Goal: Information Seeking & Learning: Learn about a topic

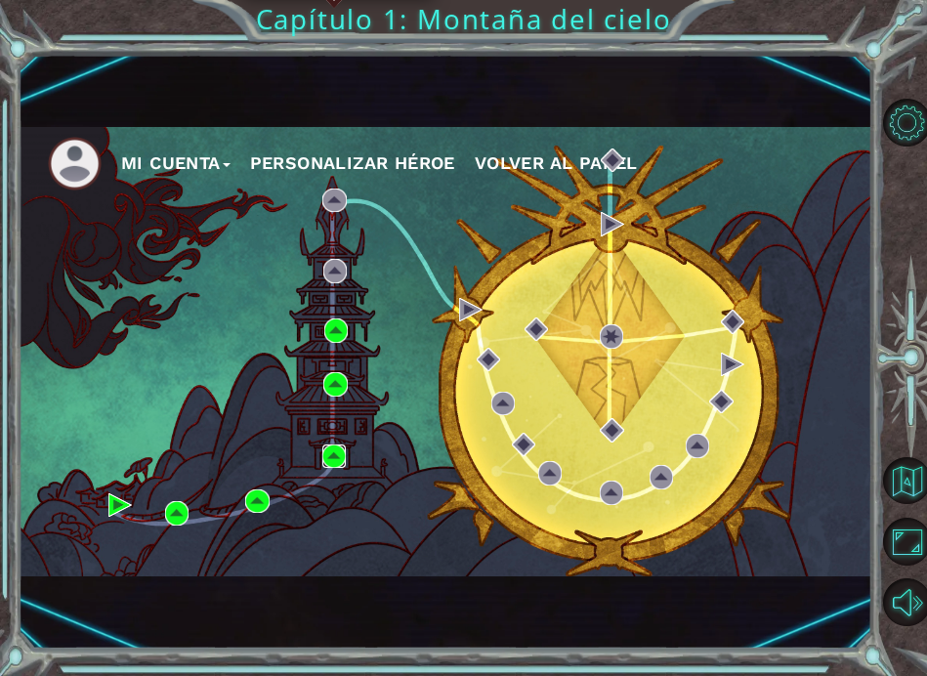
click at [339, 453] on img at bounding box center [333, 456] width 23 height 23
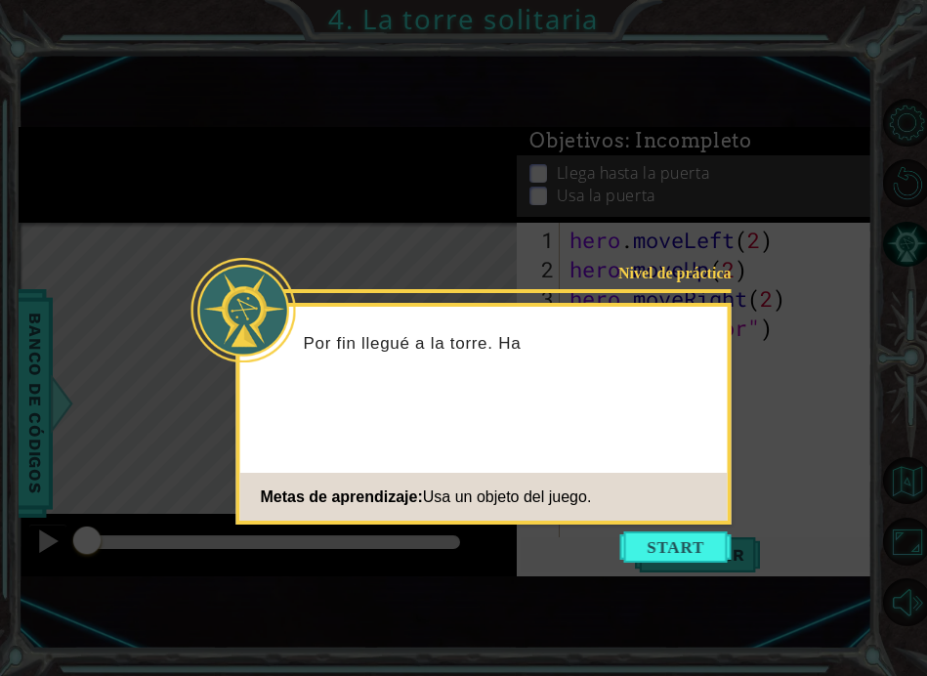
click at [683, 543] on button "Start" at bounding box center [675, 547] width 111 height 31
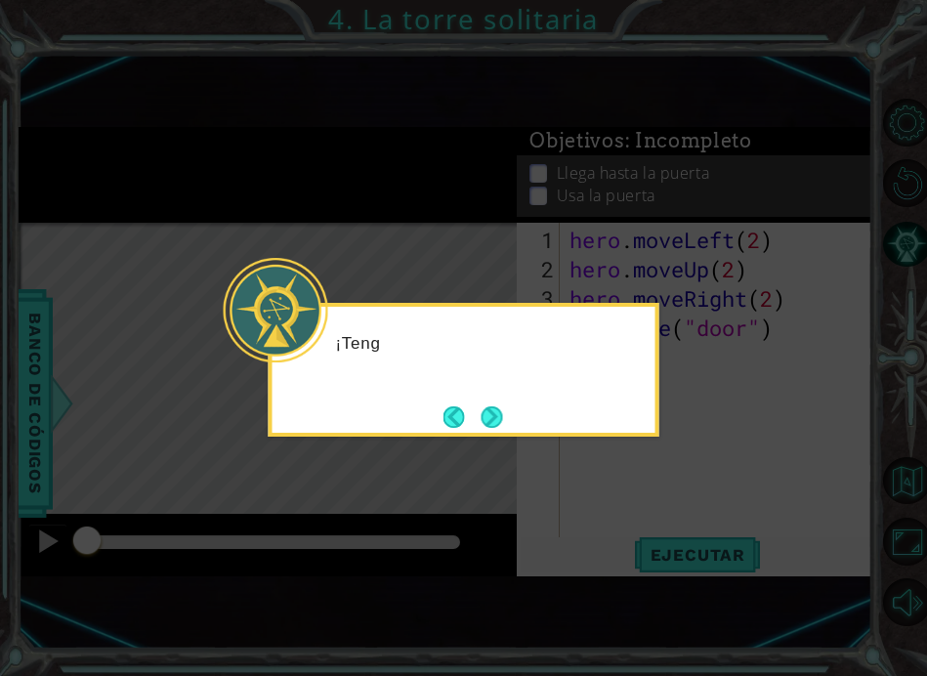
click at [500, 406] on button "Next" at bounding box center [491, 416] width 21 height 21
click at [502, 424] on button "Next" at bounding box center [491, 416] width 21 height 21
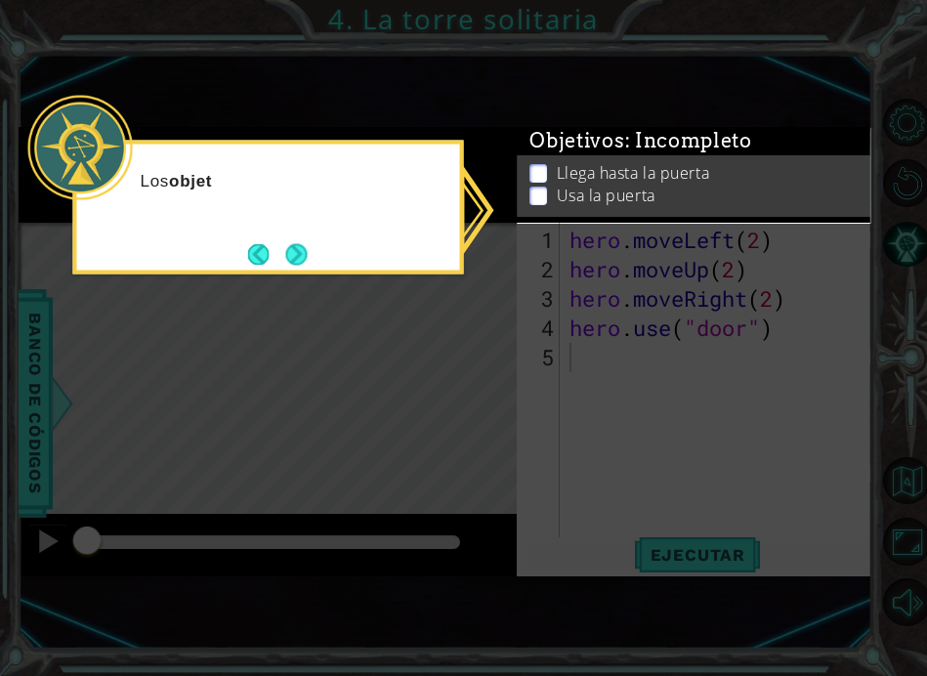
click at [305, 251] on button "Next" at bounding box center [295, 253] width 21 height 21
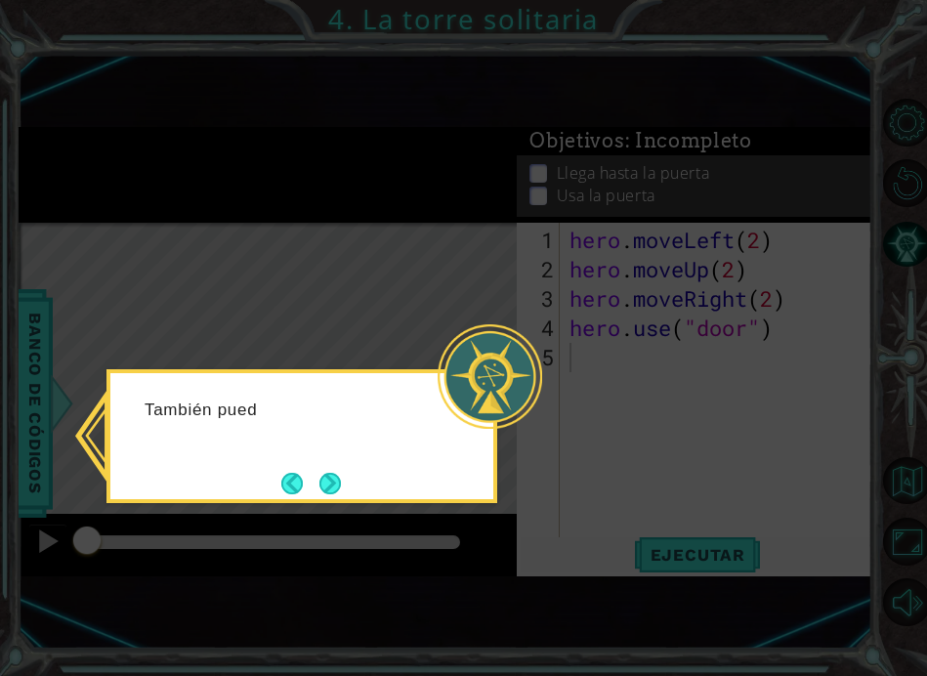
click at [328, 473] on button "Next" at bounding box center [330, 483] width 21 height 21
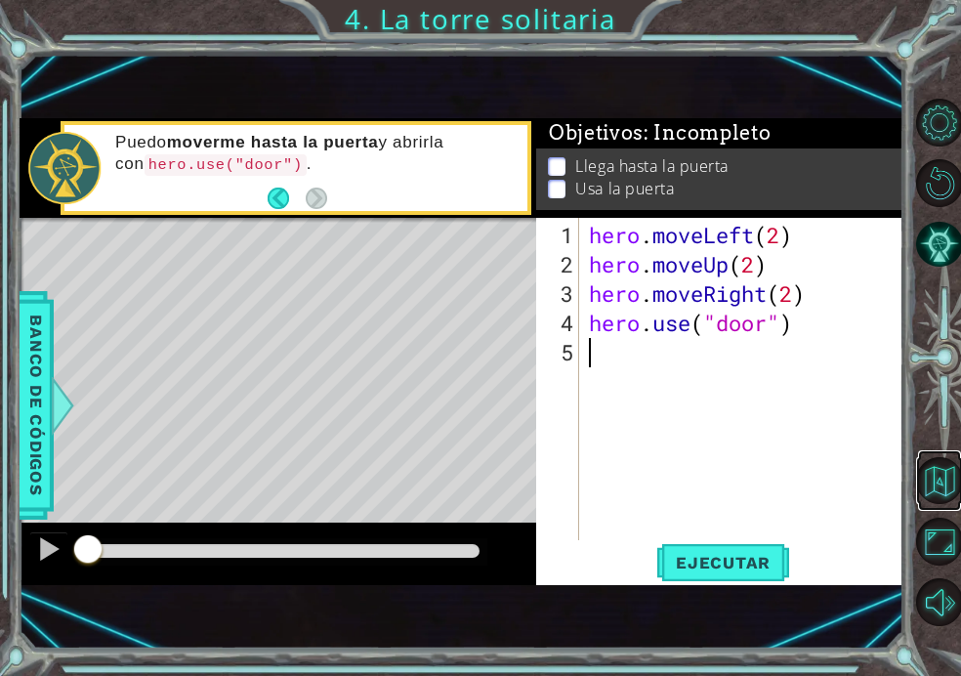
click at [926, 504] on button "Volver al mapa" at bounding box center [940, 480] width 47 height 47
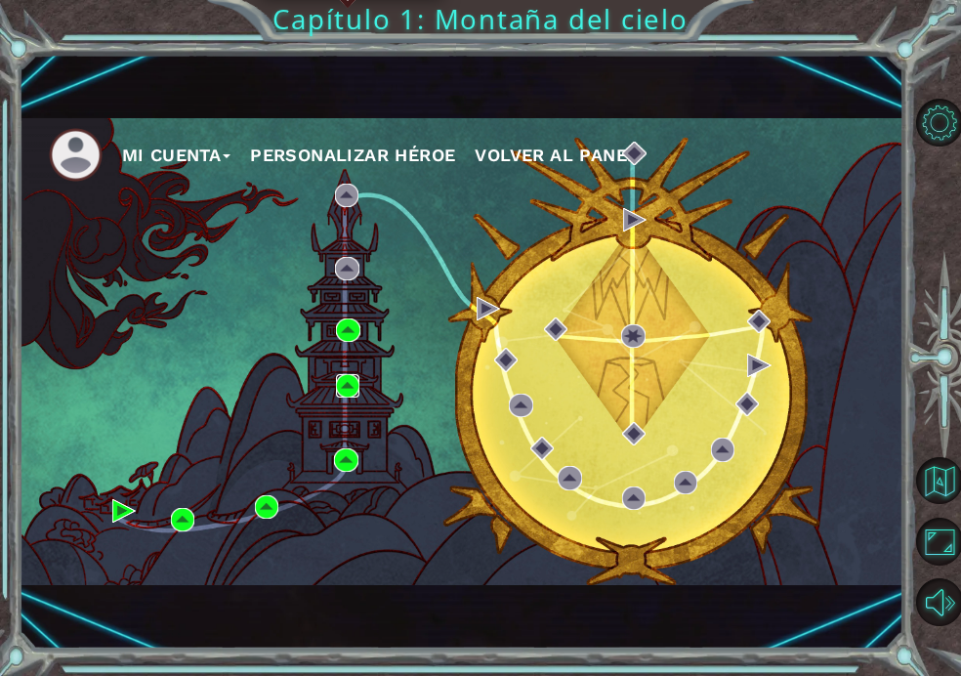
click at [351, 389] on img at bounding box center [347, 385] width 23 height 23
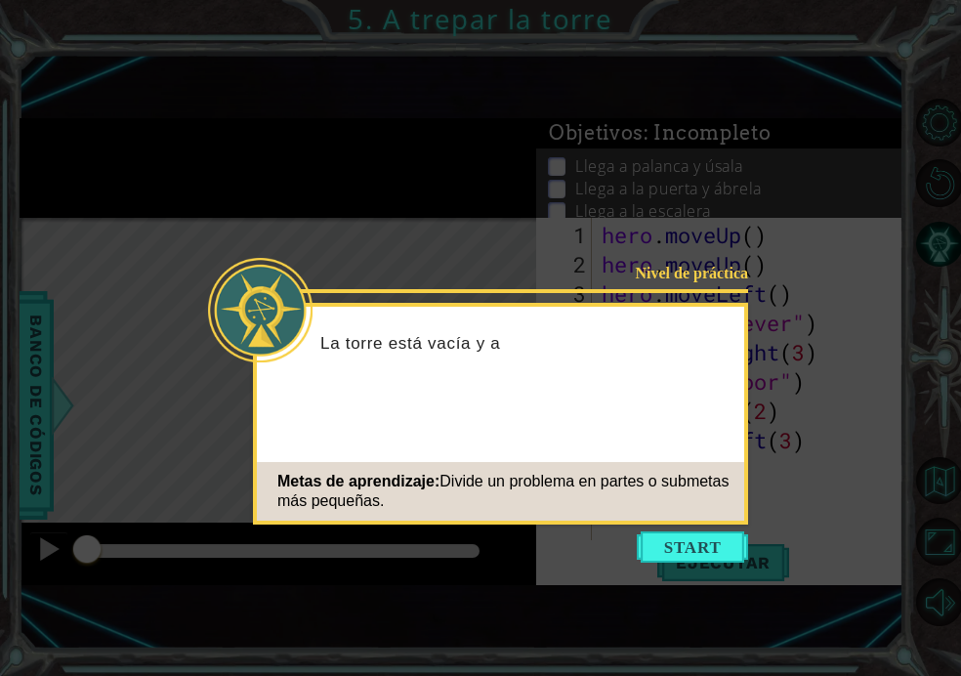
click at [715, 538] on button "Start" at bounding box center [692, 547] width 111 height 31
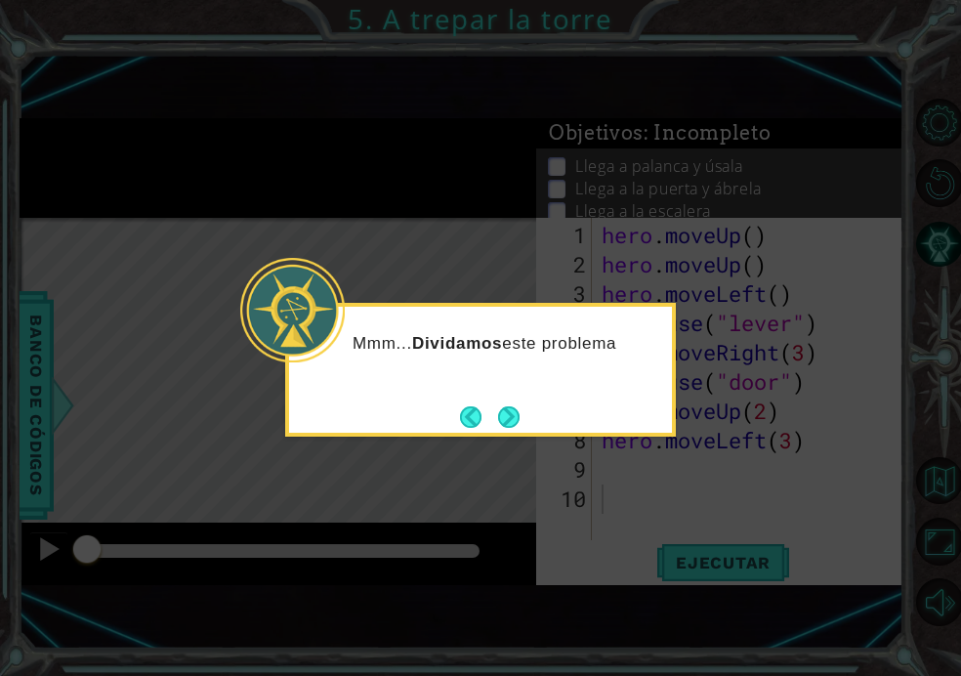
click at [498, 418] on button "Next" at bounding box center [508, 416] width 21 height 21
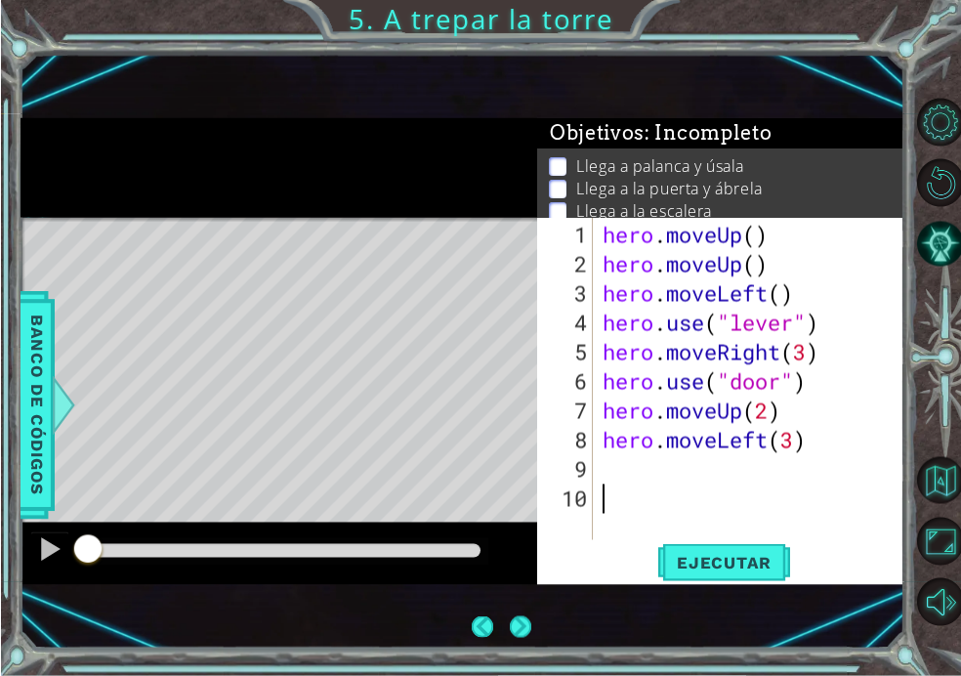
scroll to position [1, 0]
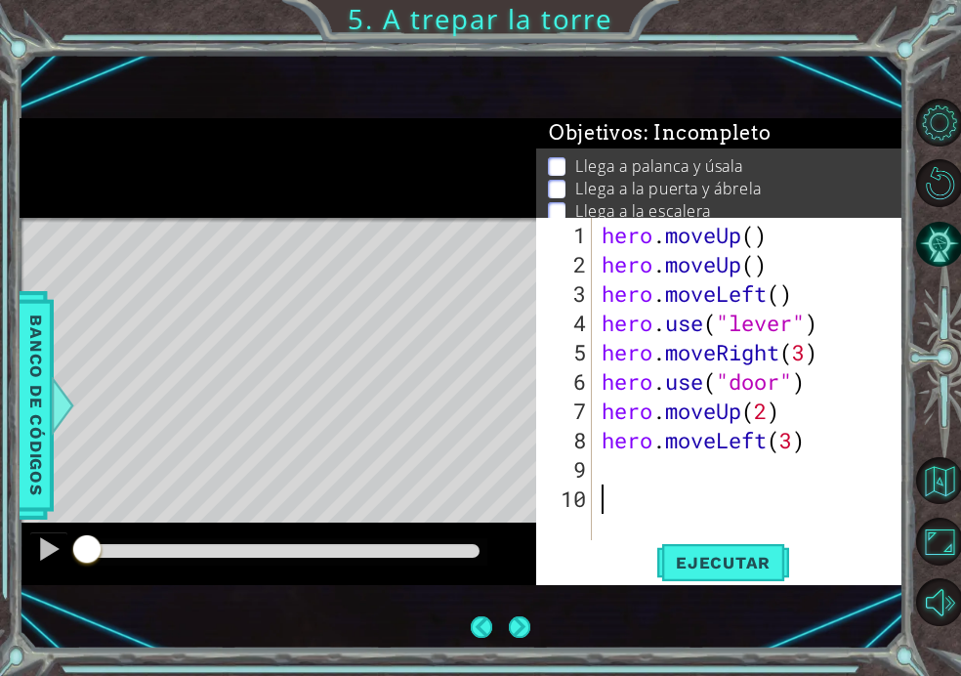
click at [747, 573] on span "Ejecutar" at bounding box center [724, 563] width 134 height 20
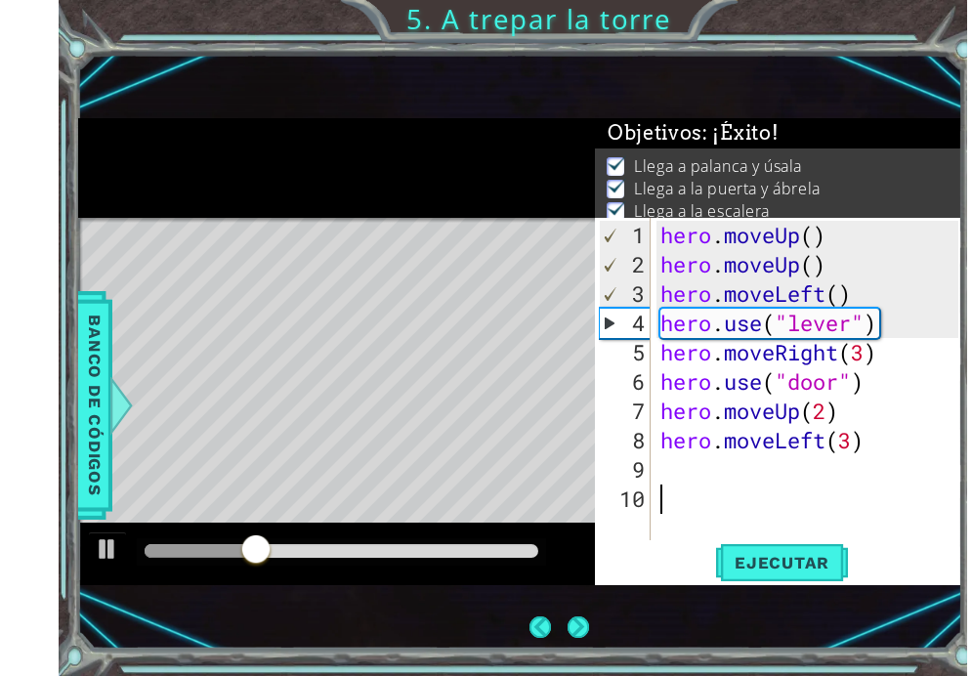
scroll to position [54, 0]
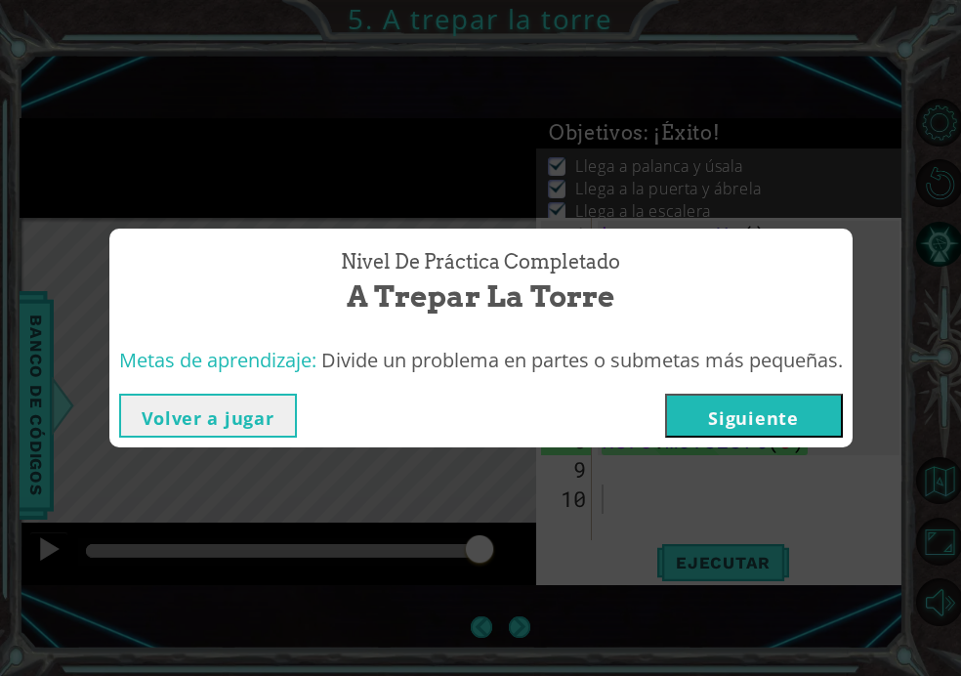
click at [225, 421] on button "Volver a jugar" at bounding box center [208, 416] width 178 height 44
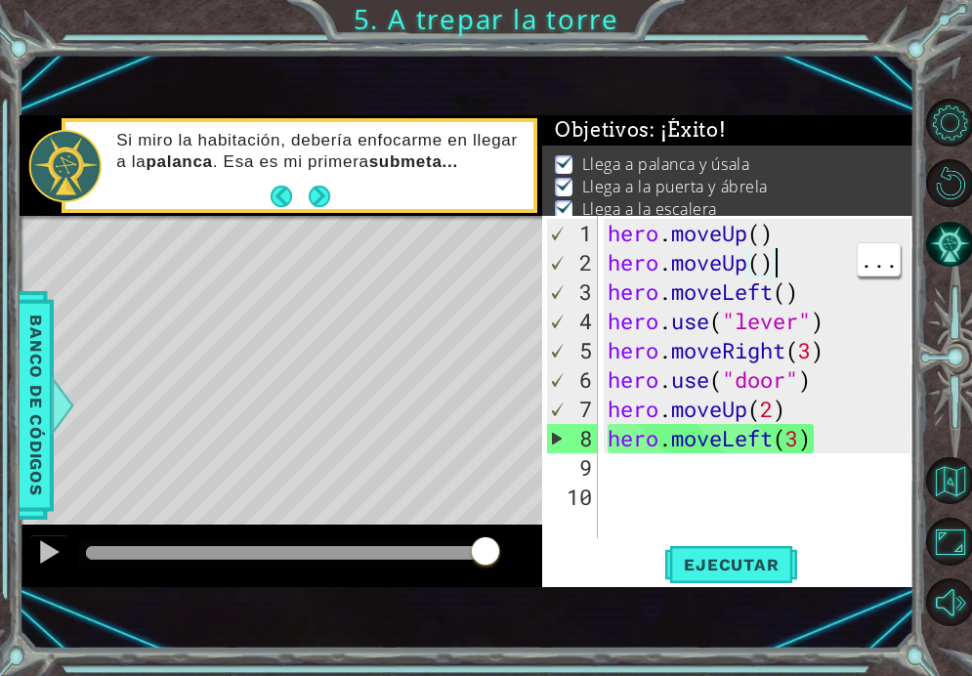
click at [804, 242] on div "hero . moveUp ( ) hero . moveUp ( ) hero . moveLeft ( ) hero . use ( "lever" ) …" at bounding box center [762, 409] width 317 height 381
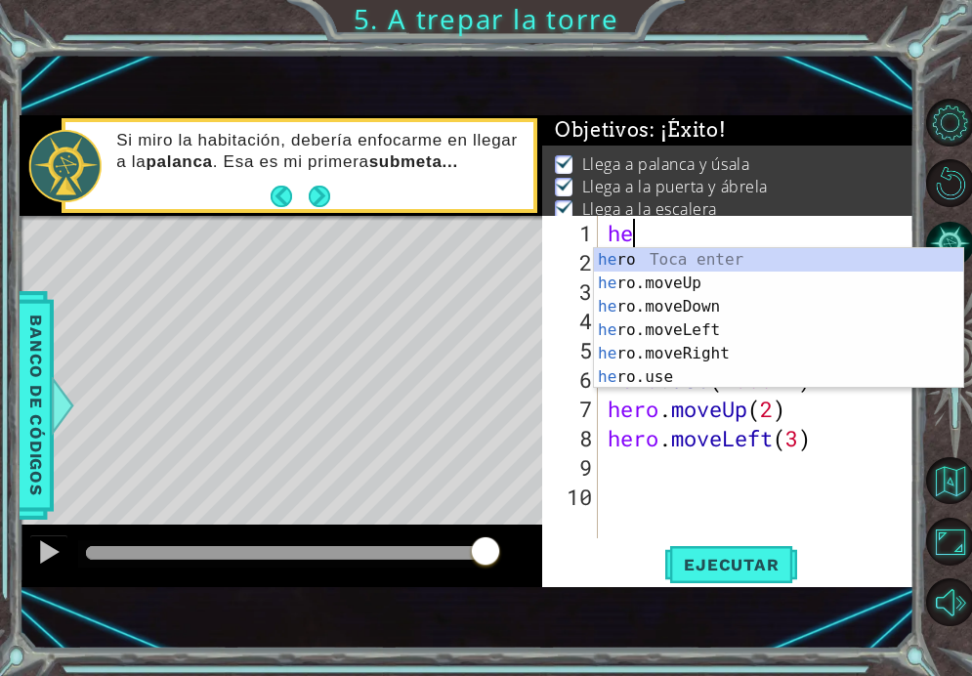
type textarea "h"
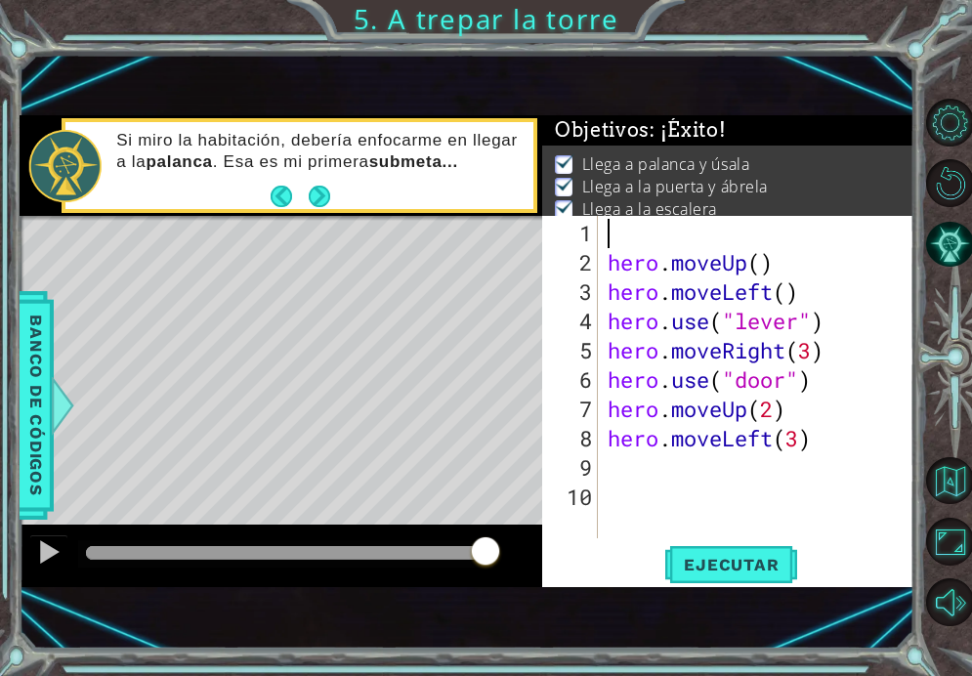
type textarea "hero.moveLeft()"
click at [818, 244] on div "hero . moveUp ( ) hero . moveLeft ( ) hero . use ( "lever" ) hero . moveRight (…" at bounding box center [762, 409] width 317 height 381
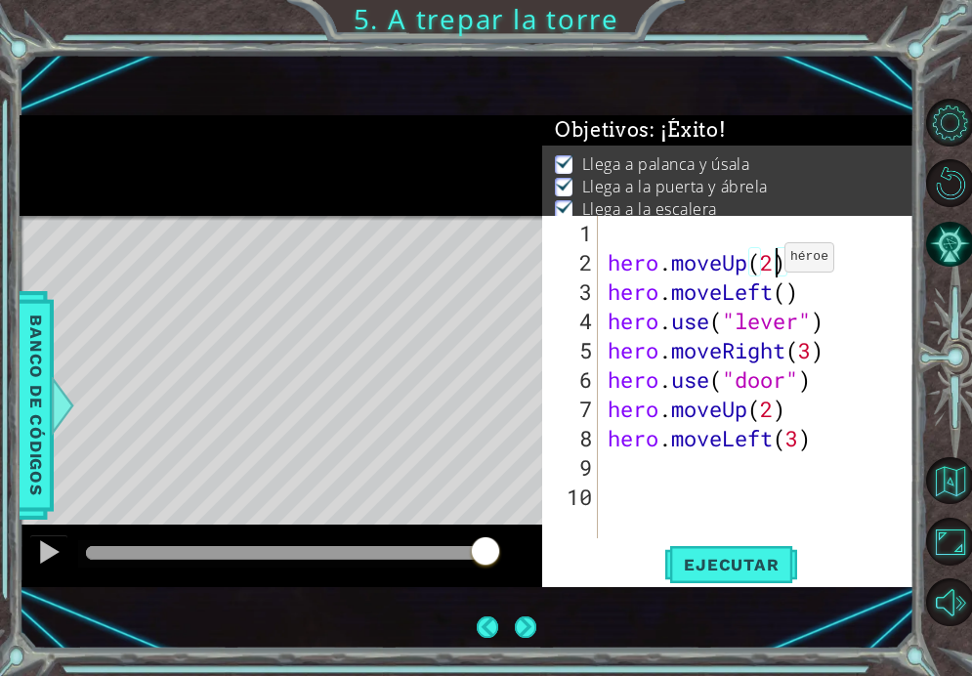
scroll to position [62, 0]
type textarea "hero.moveUp(2)"
click at [771, 572] on span "Ejecutar" at bounding box center [731, 565] width 134 height 20
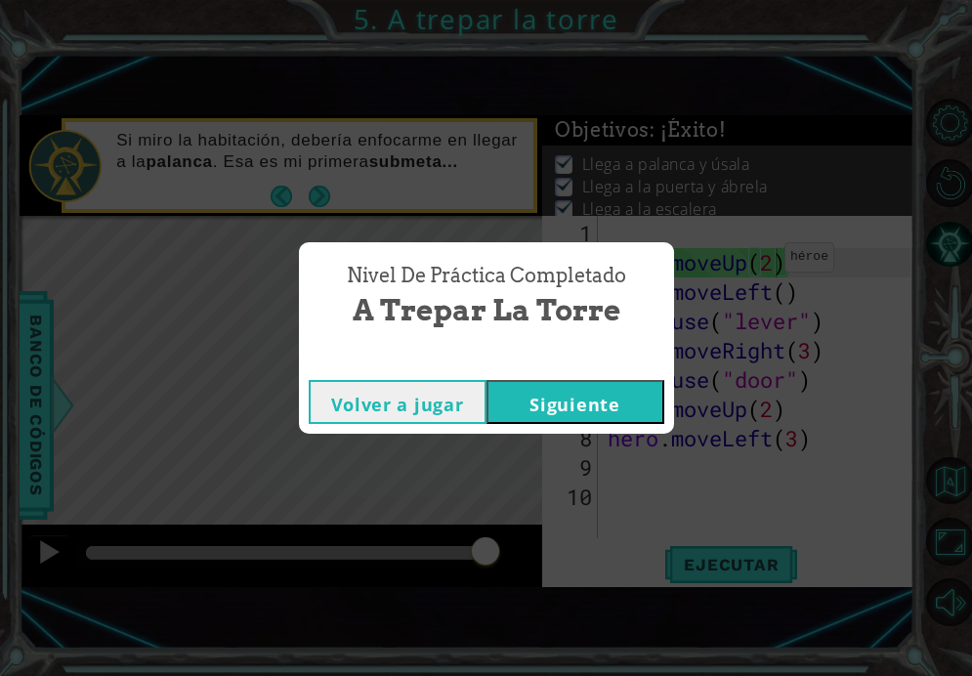
click at [435, 383] on button "Volver a jugar" at bounding box center [398, 402] width 178 height 44
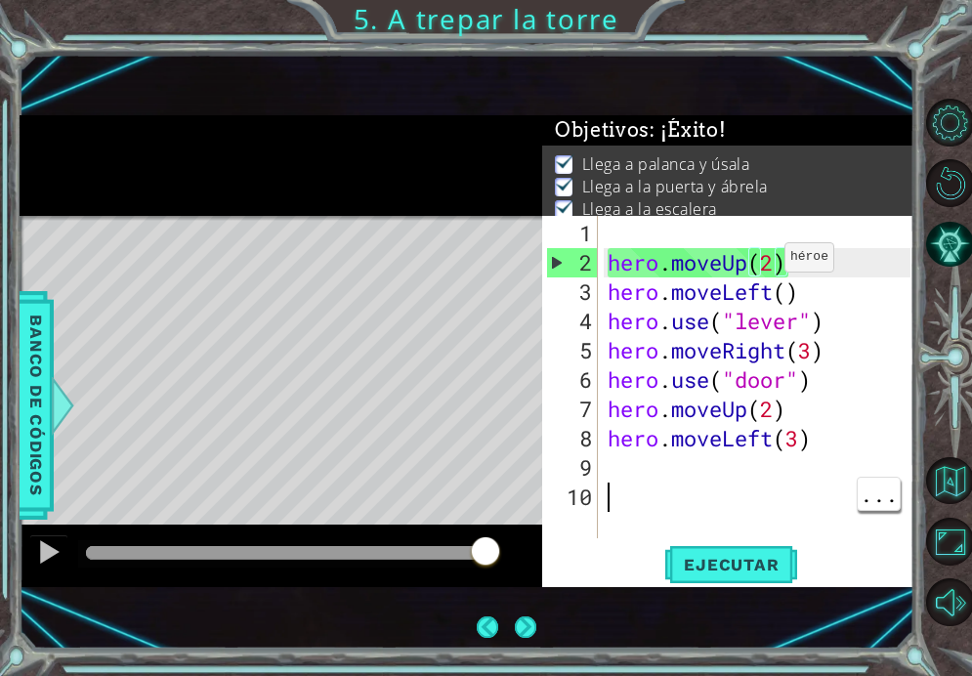
scroll to position [0, 0]
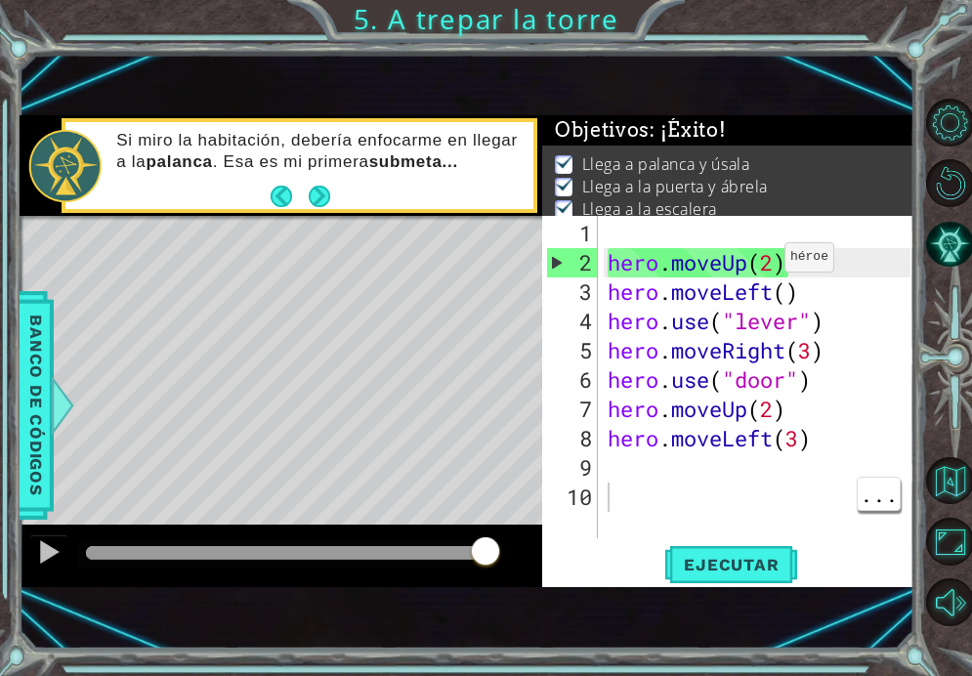
click at [926, 504] on button "Volver al mapa" at bounding box center [949, 480] width 47 height 47
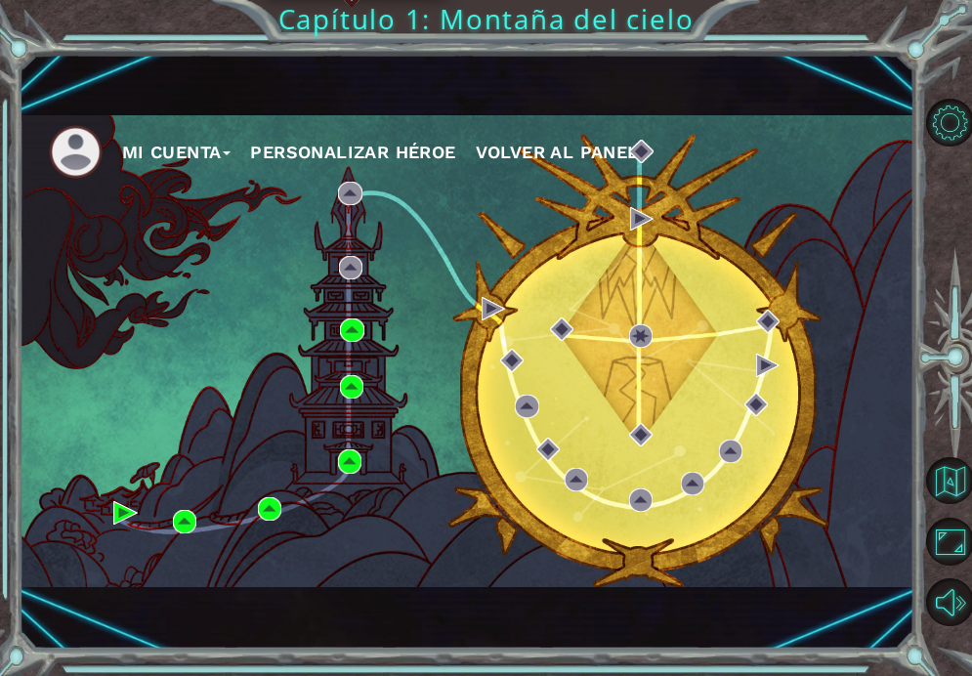
click at [362, 365] on div "Mi Cuenta Personalizar héroe Volver al panel" at bounding box center [467, 351] width 894 height 472
click at [355, 390] on img at bounding box center [351, 386] width 23 height 23
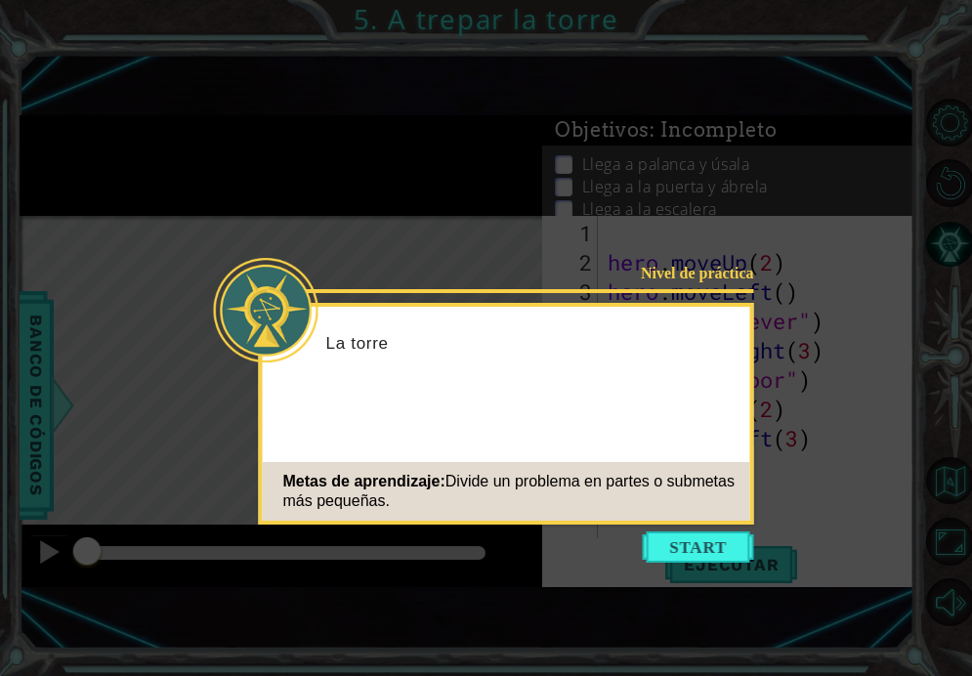
click at [703, 538] on button "Start" at bounding box center [698, 547] width 111 height 31
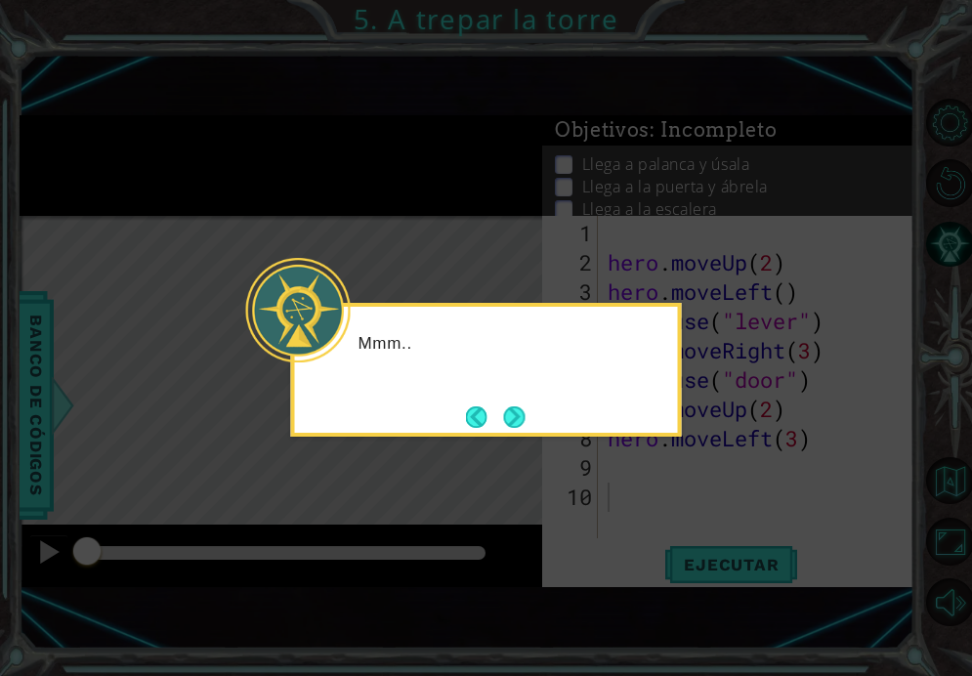
click at [517, 413] on button "Next" at bounding box center [513, 416] width 21 height 21
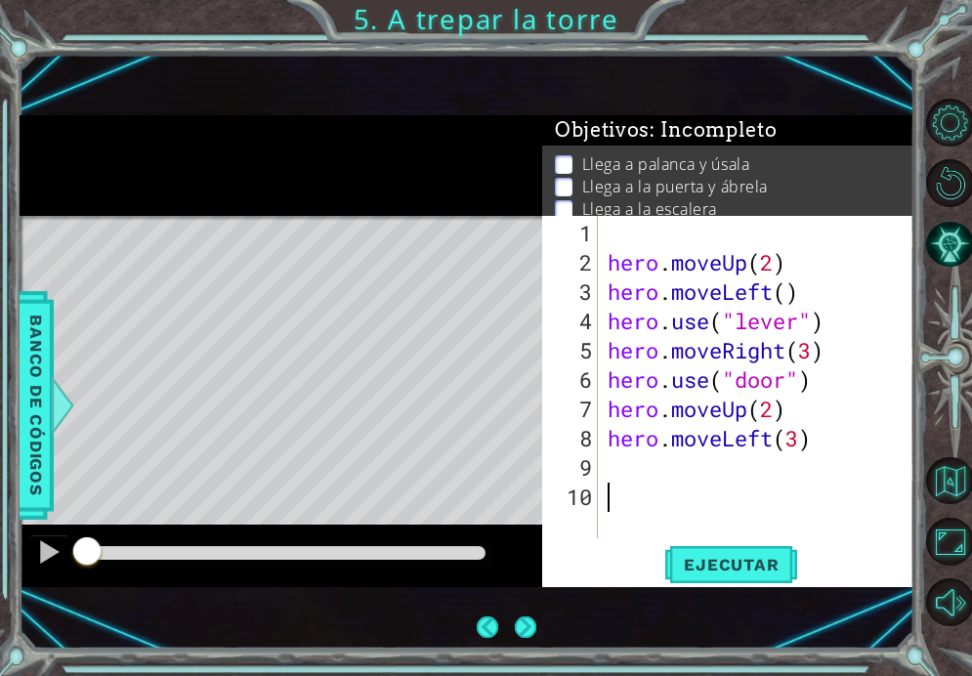
scroll to position [33, 0]
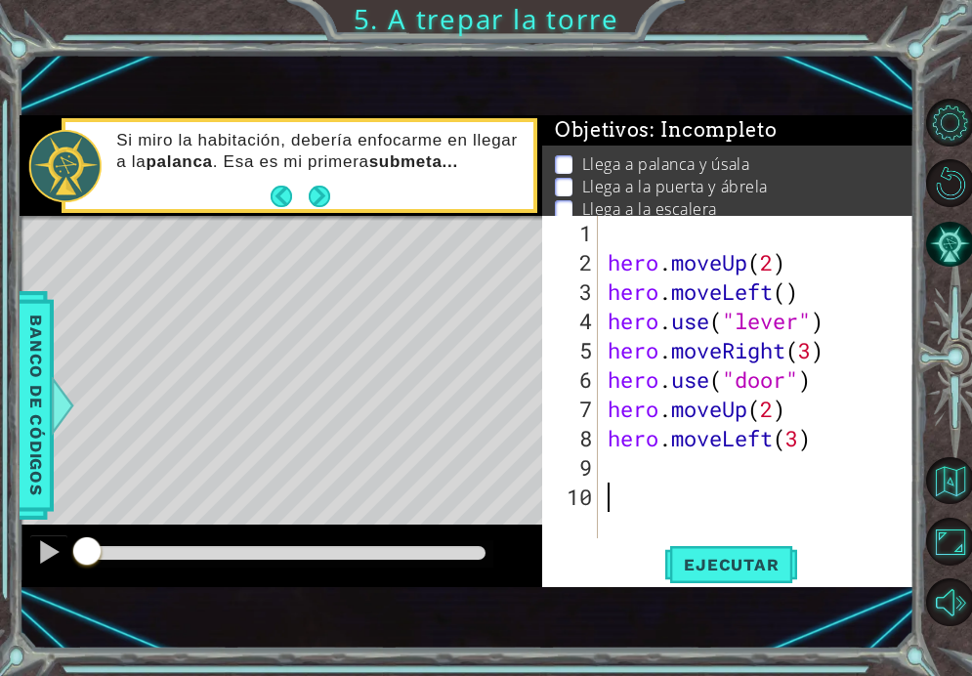
click at [741, 539] on div "hero . moveUp ( 2 ) hero . moveLeft ( ) hero . use ( "lever" ) hero . moveRight…" at bounding box center [762, 409] width 317 height 381
click at [730, 539] on div "hero . moveUp ( 2 ) hero . moveLeft ( ) hero . use ( "lever" ) hero . moveRight…" at bounding box center [762, 409] width 317 height 381
click at [732, 564] on span "Ejecutar" at bounding box center [731, 565] width 134 height 20
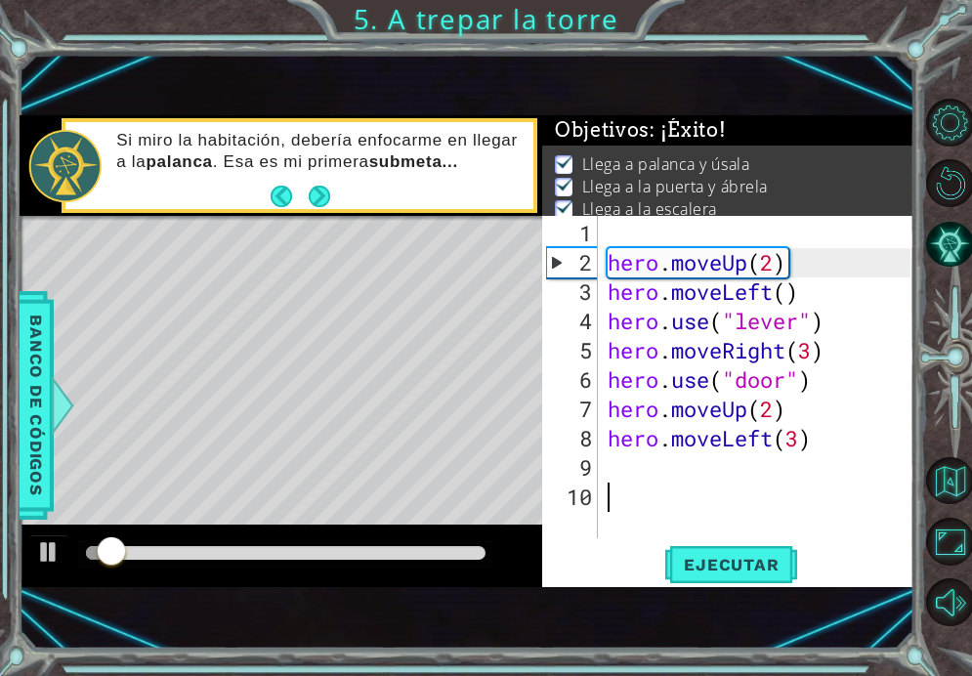
click at [107, 463] on div "Level Map" at bounding box center [471, 504] width 903 height 576
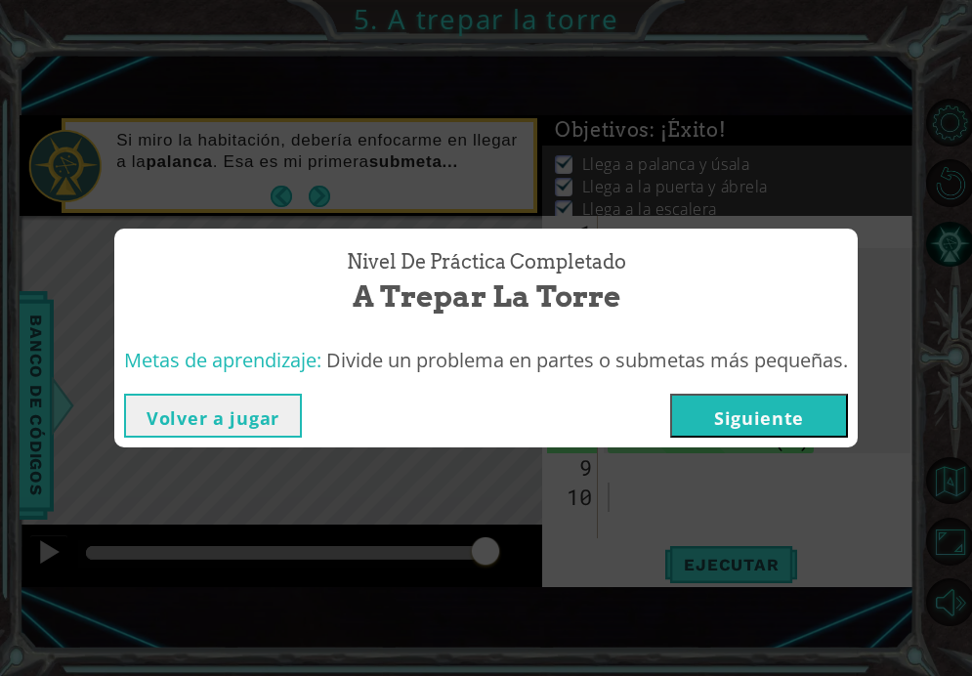
click at [775, 395] on button "Siguiente" at bounding box center [759, 416] width 178 height 44
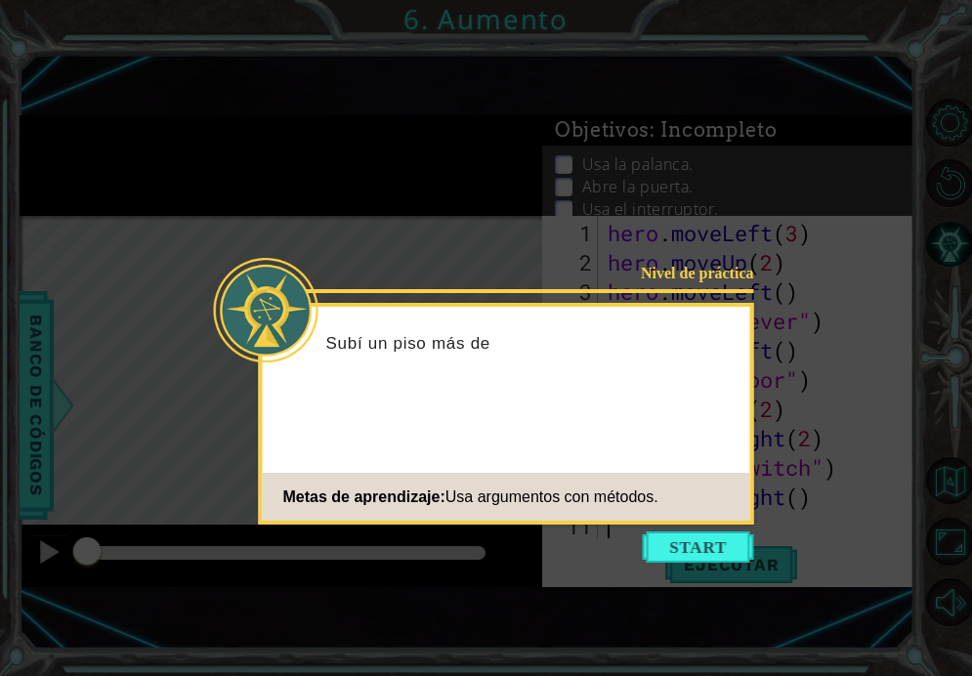
click at [881, 306] on icon at bounding box center [486, 338] width 972 height 676
click at [720, 520] on footer "Metas de aprendizaje: Usa argumentos con métodos." at bounding box center [507, 497] width 488 height 48
click at [707, 534] on button "Start" at bounding box center [698, 547] width 111 height 31
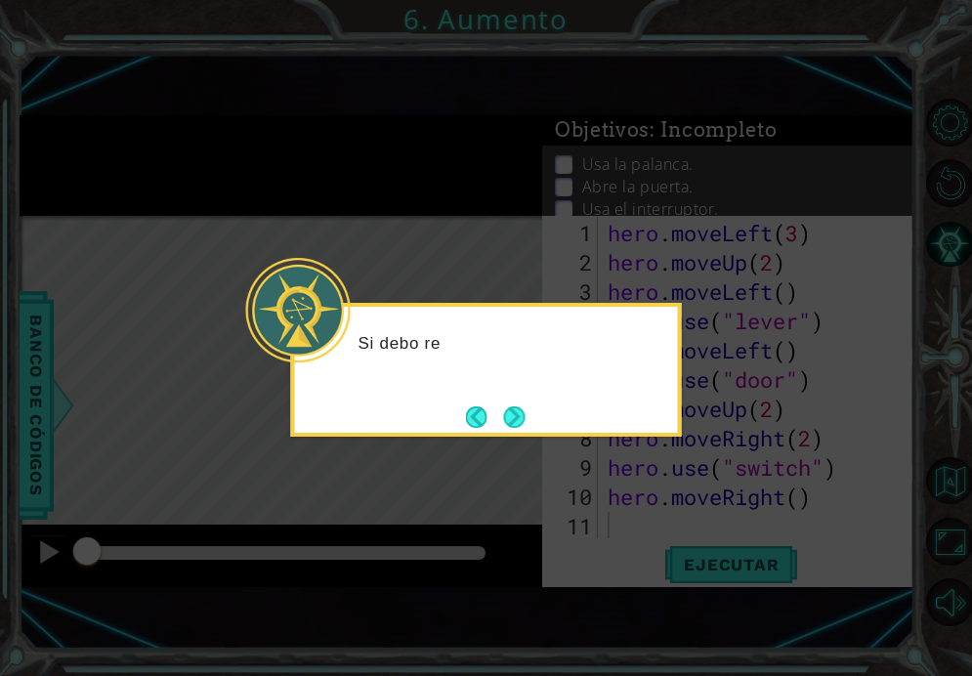
click at [784, 437] on icon at bounding box center [486, 338] width 972 height 676
click at [524, 414] on button "Next" at bounding box center [514, 417] width 24 height 24
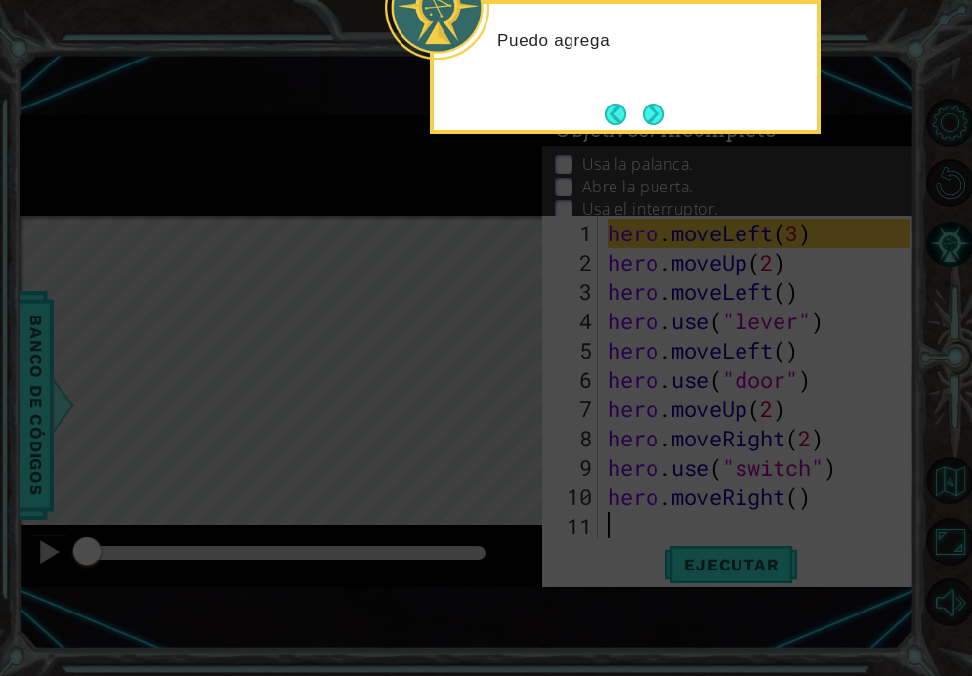
click at [668, 146] on icon at bounding box center [486, 338] width 972 height 676
click at [659, 110] on button "Next" at bounding box center [654, 114] width 22 height 22
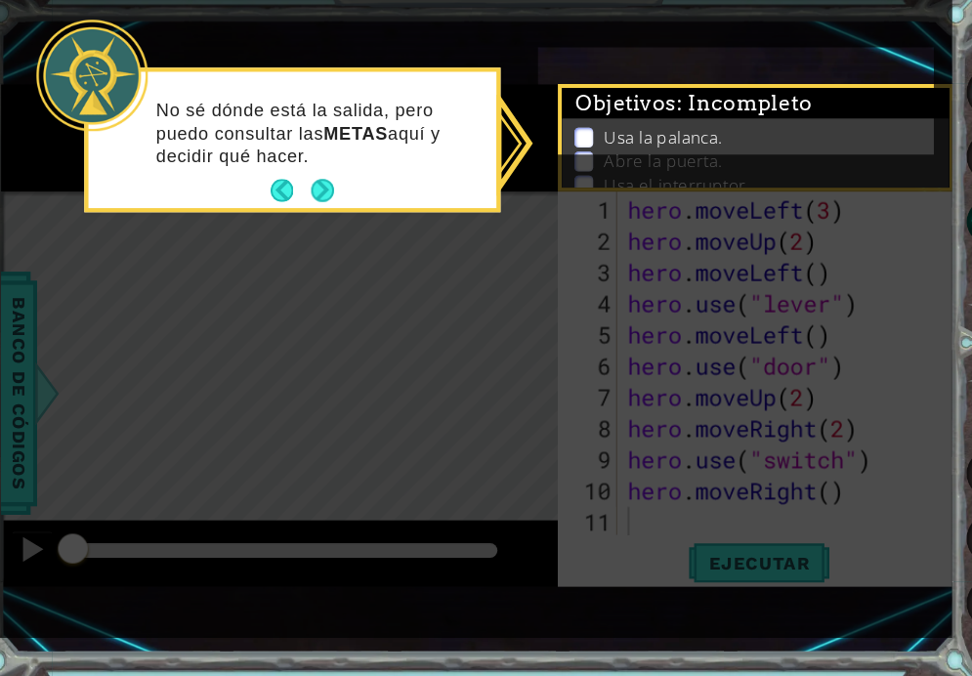
click at [759, 372] on icon at bounding box center [456, 317] width 913 height 635
click at [315, 166] on div "No sé dónde está la salida, pero puedo consultar las METAS aquí y decidir qué h…" at bounding box center [293, 171] width 383 height 120
click at [311, 204] on button "Next" at bounding box center [321, 214] width 21 height 21
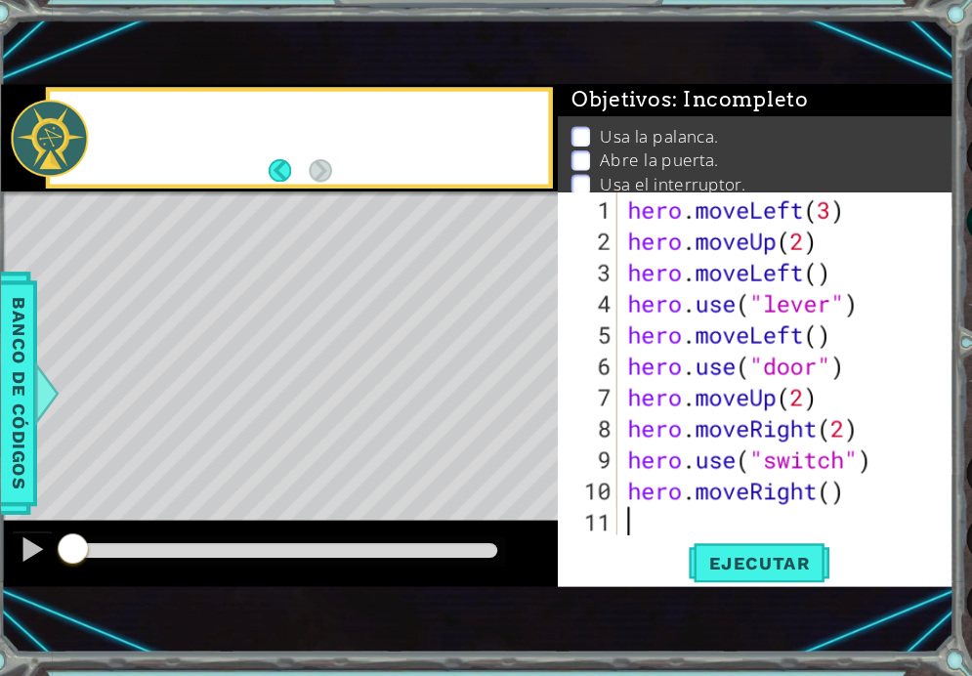
click at [302, 182] on footer at bounding box center [301, 196] width 60 height 29
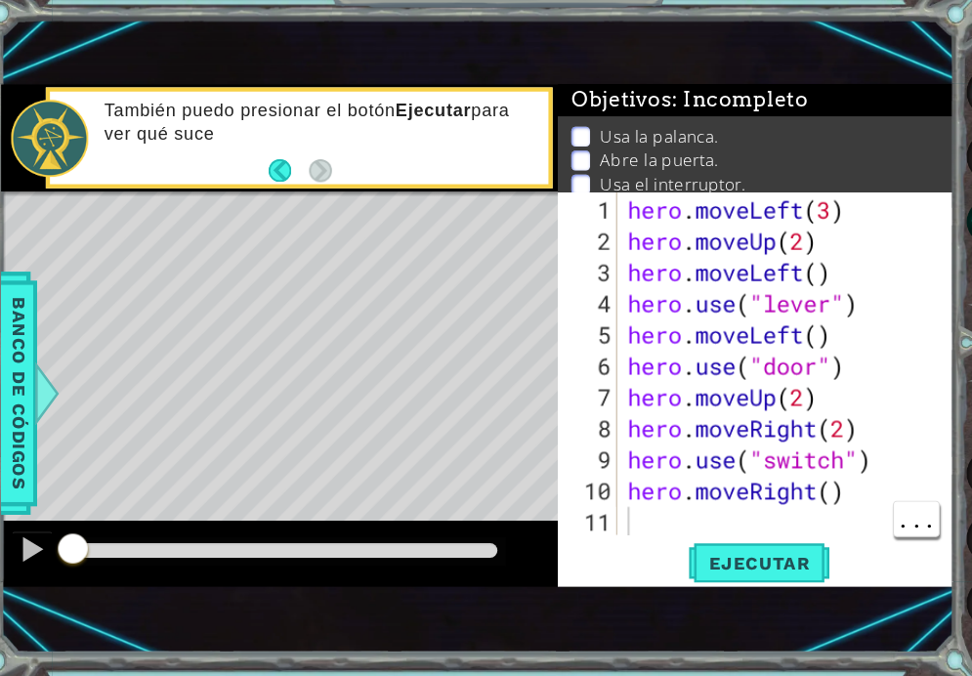
click at [716, 555] on span "Ejecutar" at bounding box center [731, 565] width 134 height 20
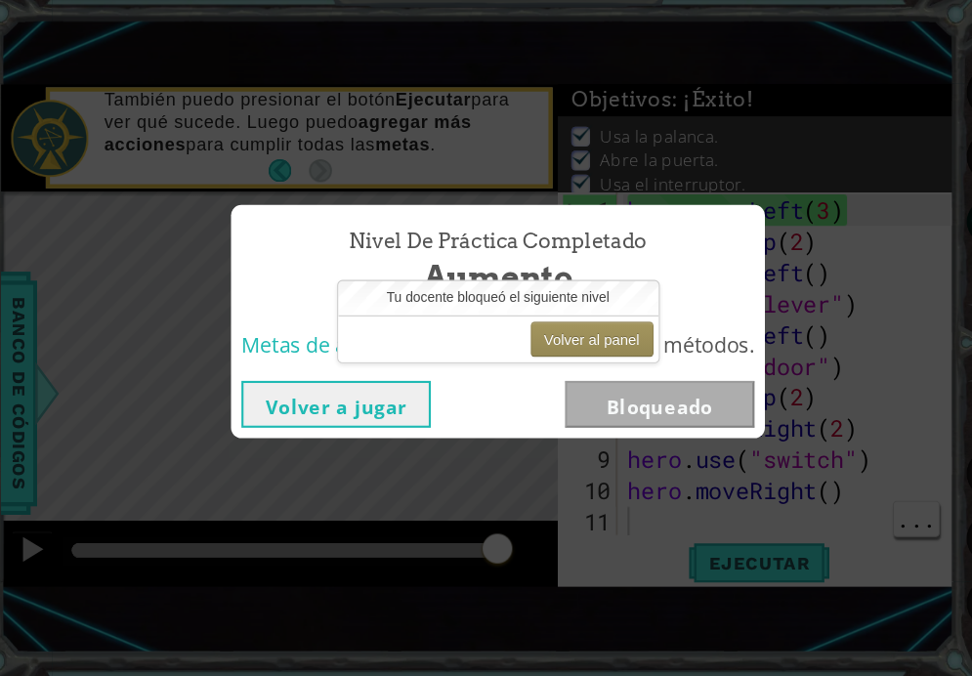
click at [259, 394] on button "Volver a jugar" at bounding box center [334, 416] width 178 height 44
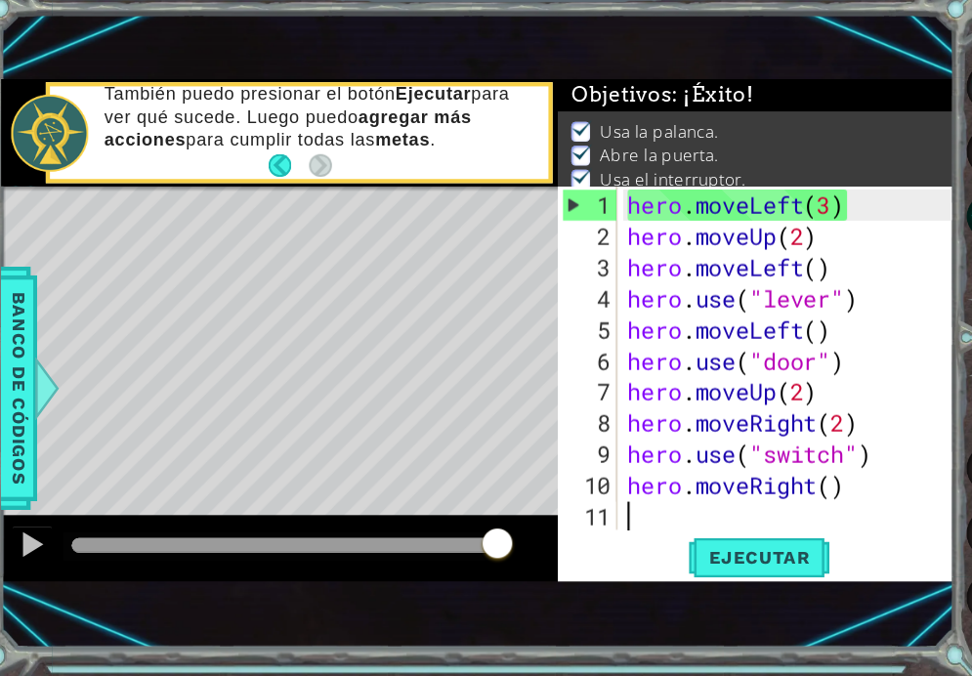
scroll to position [62, 0]
